Goal: Book appointment/travel/reservation

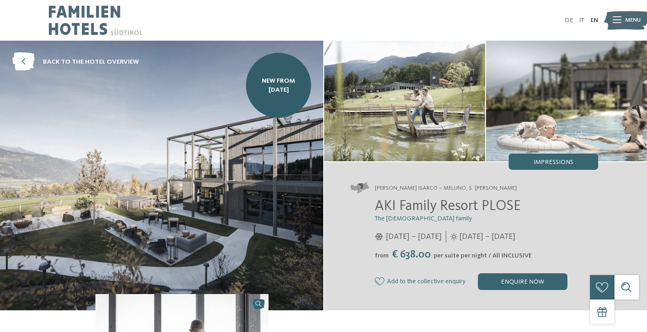
click at [90, 13] on img at bounding box center [96, 20] width 94 height 41
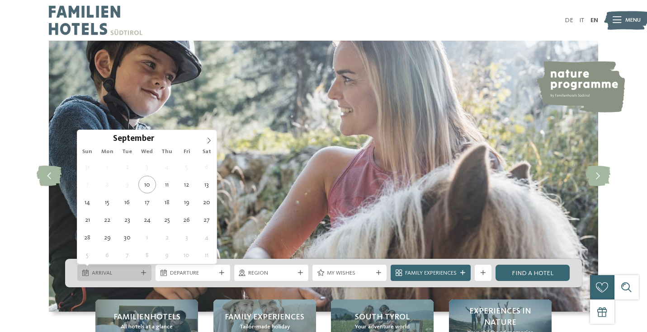
click at [135, 268] on div "Arrival" at bounding box center [114, 273] width 74 height 16
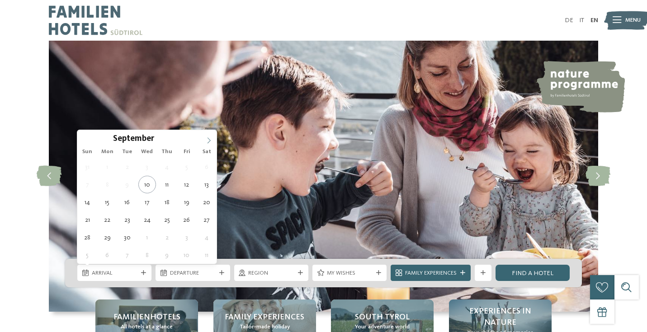
click at [205, 140] on span at bounding box center [208, 137] width 15 height 15
click at [206, 140] on icon at bounding box center [209, 140] width 6 height 6
type input "****"
click at [206, 140] on icon at bounding box center [209, 140] width 6 height 6
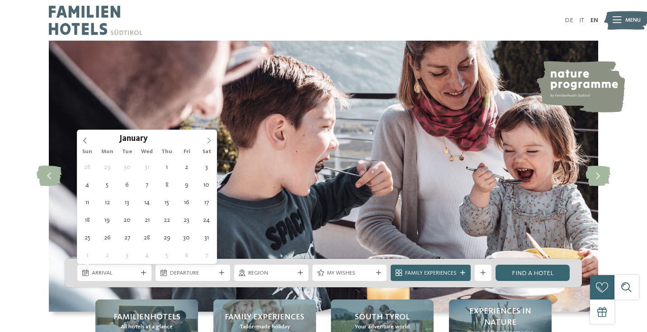
click at [206, 140] on icon at bounding box center [209, 140] width 6 height 6
type div "21.03.2026"
type input "****"
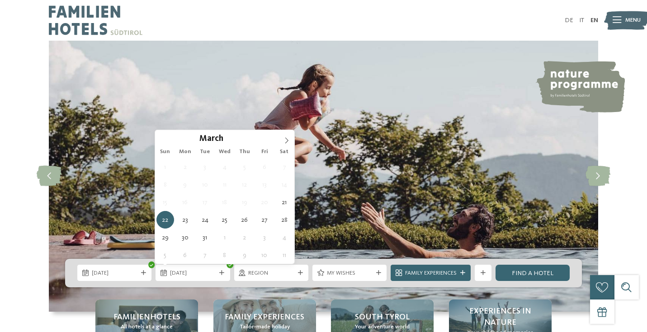
type div "29.03.2026"
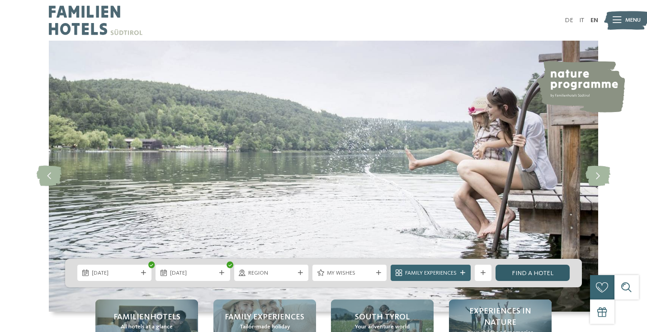
click at [528, 276] on link "Find a hotel" at bounding box center [532, 273] width 74 height 16
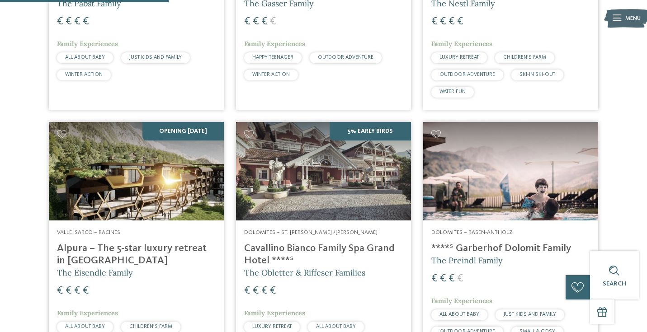
scroll to position [453, 0]
click at [82, 243] on h4 "Alpura – The 5-star luxury retreat in [GEOGRAPHIC_DATA]" at bounding box center [136, 255] width 159 height 24
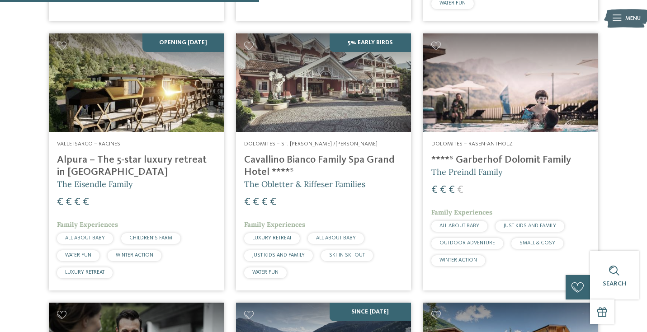
scroll to position [520, 0]
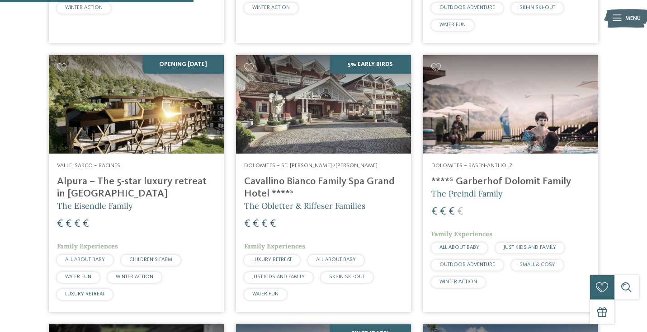
click at [69, 88] on img at bounding box center [136, 104] width 175 height 99
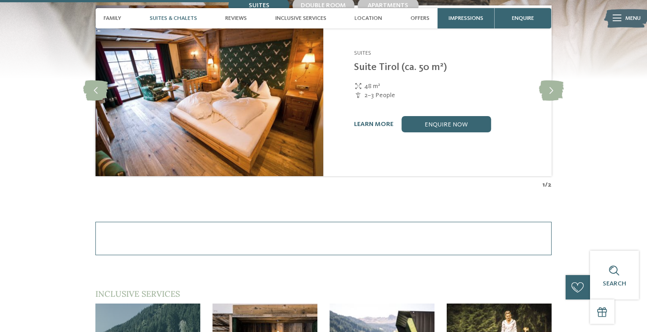
scroll to position [905, 0]
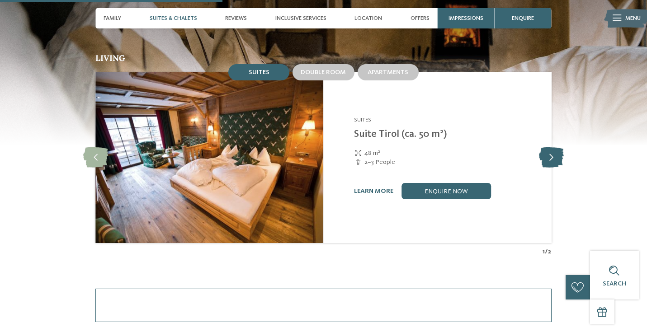
click at [547, 148] on icon at bounding box center [551, 158] width 25 height 20
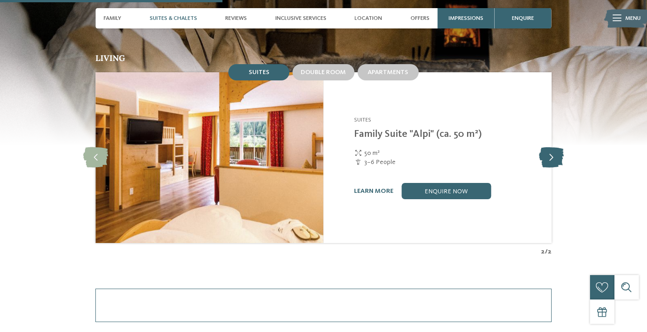
click at [547, 148] on icon at bounding box center [551, 158] width 25 height 20
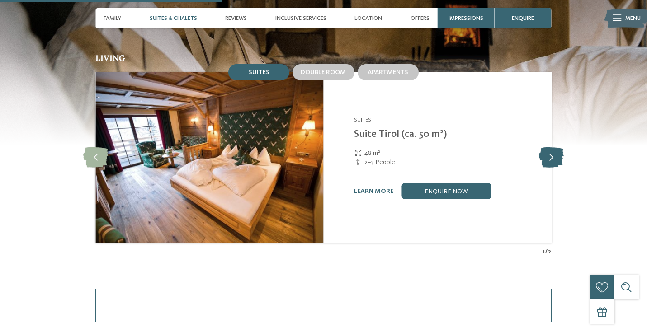
click at [547, 148] on icon at bounding box center [551, 158] width 25 height 20
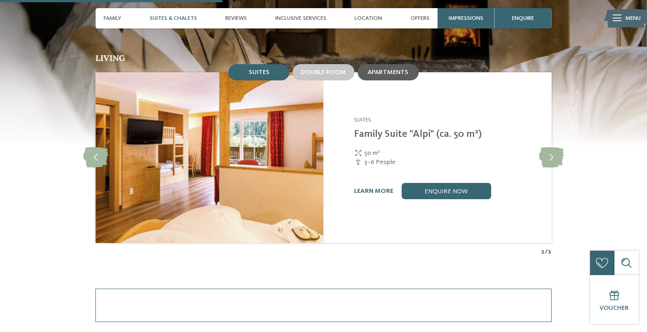
click at [400, 69] on span "Apartments" at bounding box center [388, 72] width 41 height 6
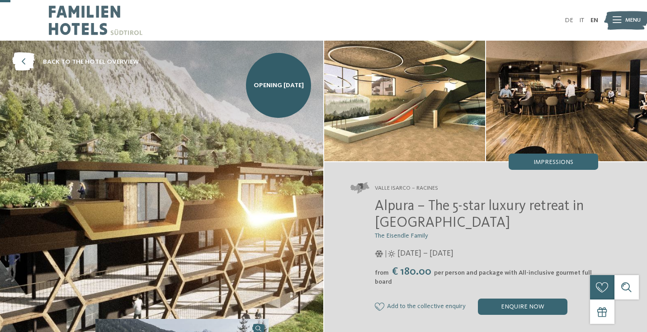
scroll to position [0, 0]
